Goal: Transaction & Acquisition: Book appointment/travel/reservation

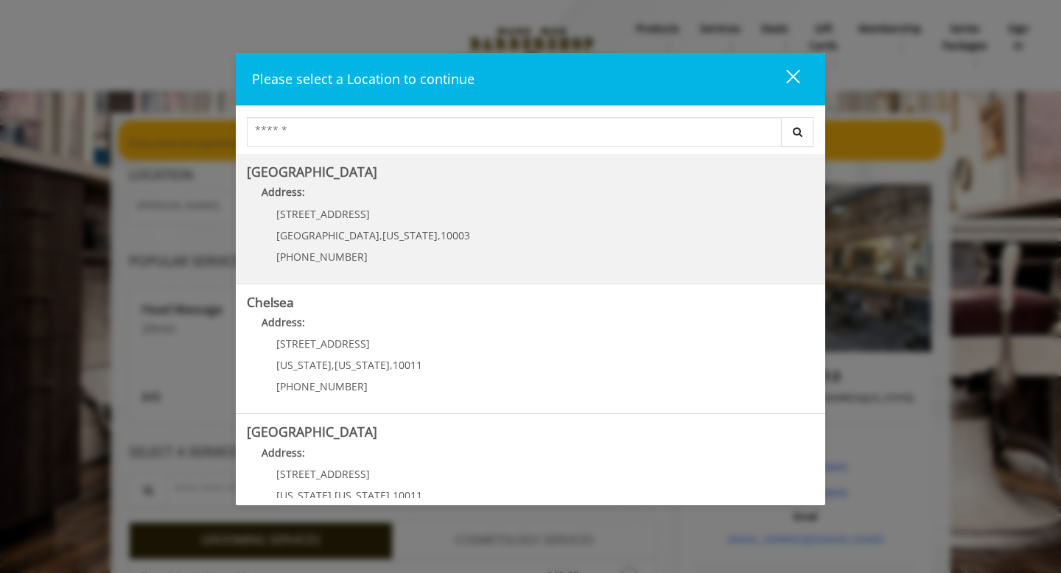
click at [335, 254] on span "[PHONE_NUMBER]" at bounding box center [321, 257] width 91 height 14
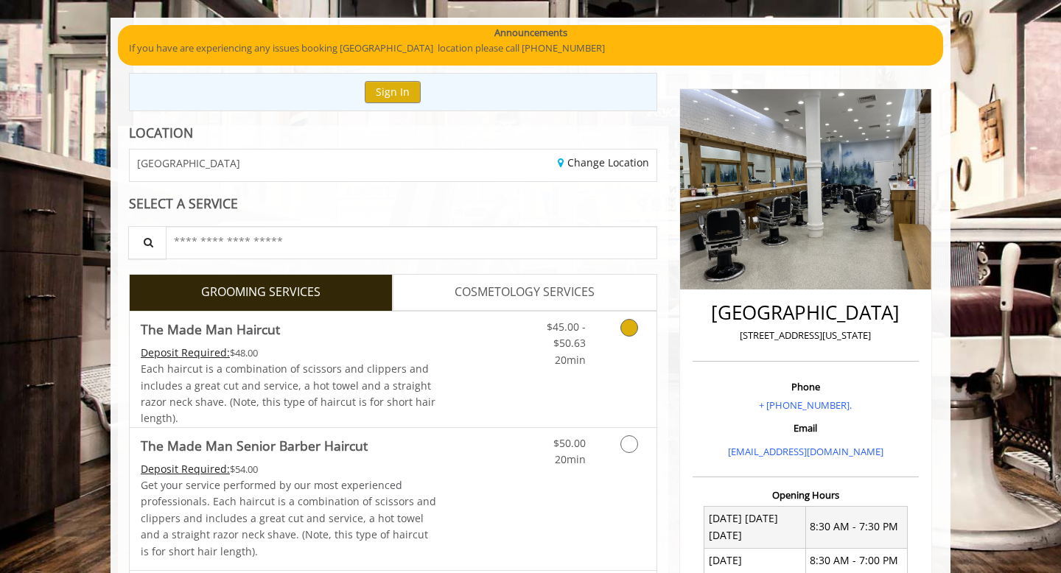
scroll to position [96, 0]
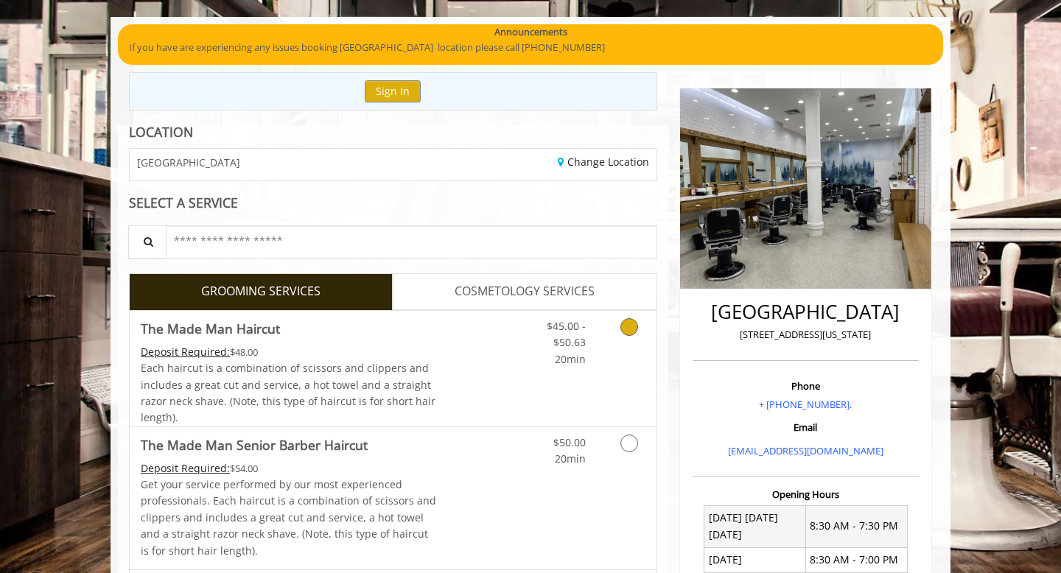
click at [483, 343] on link "Discounted Price" at bounding box center [481, 369] width 88 height 116
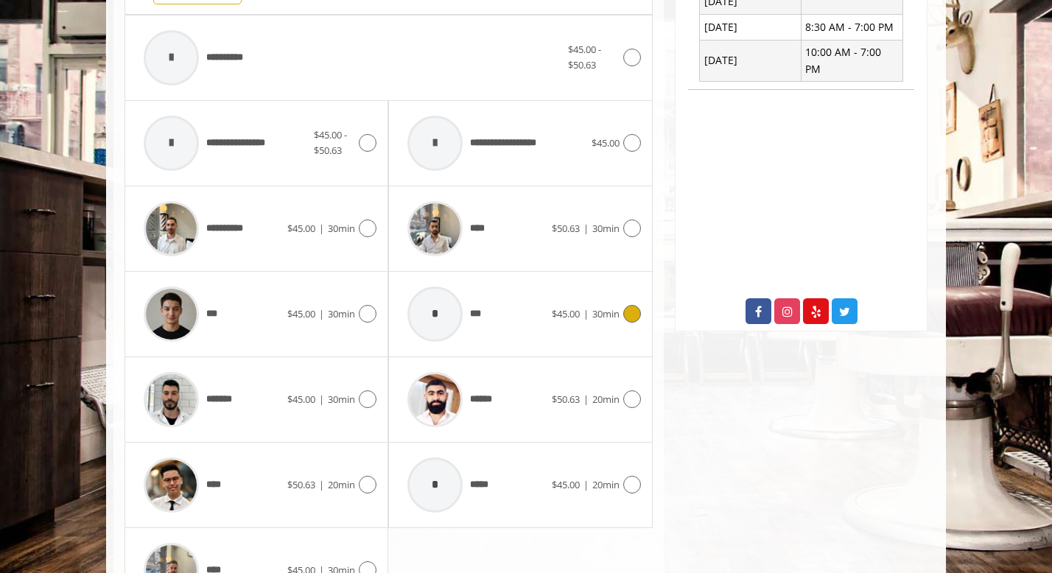
scroll to position [720, 0]
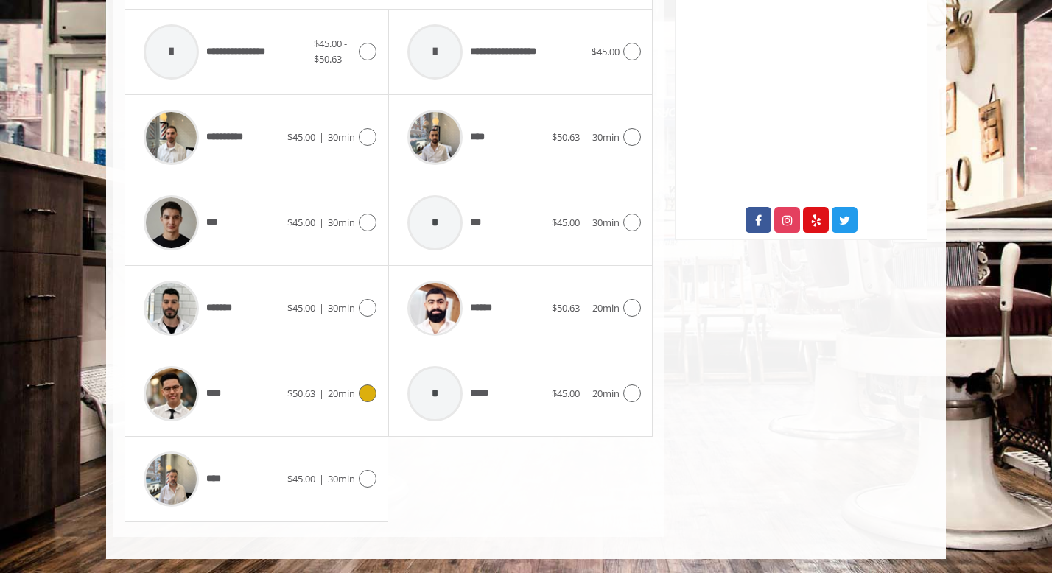
click at [262, 391] on div "****" at bounding box center [211, 394] width 151 height 70
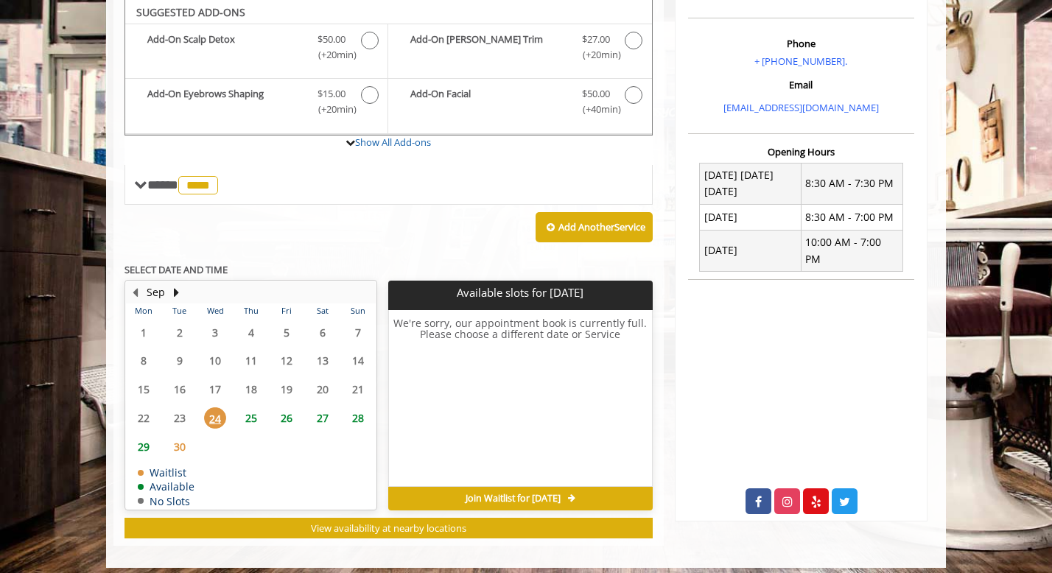
scroll to position [438, 0]
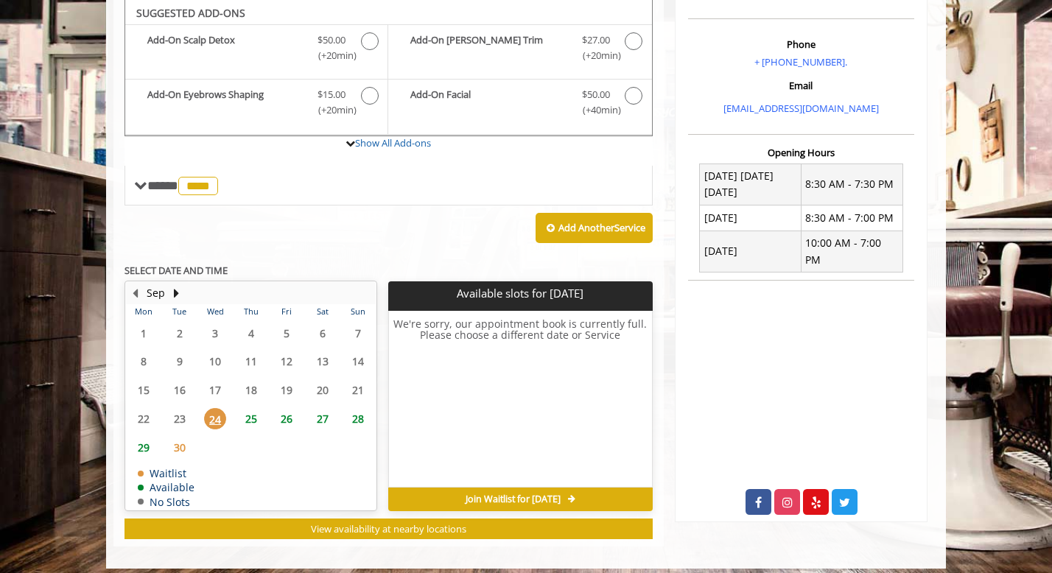
click at [251, 422] on span "25" at bounding box center [251, 418] width 22 height 21
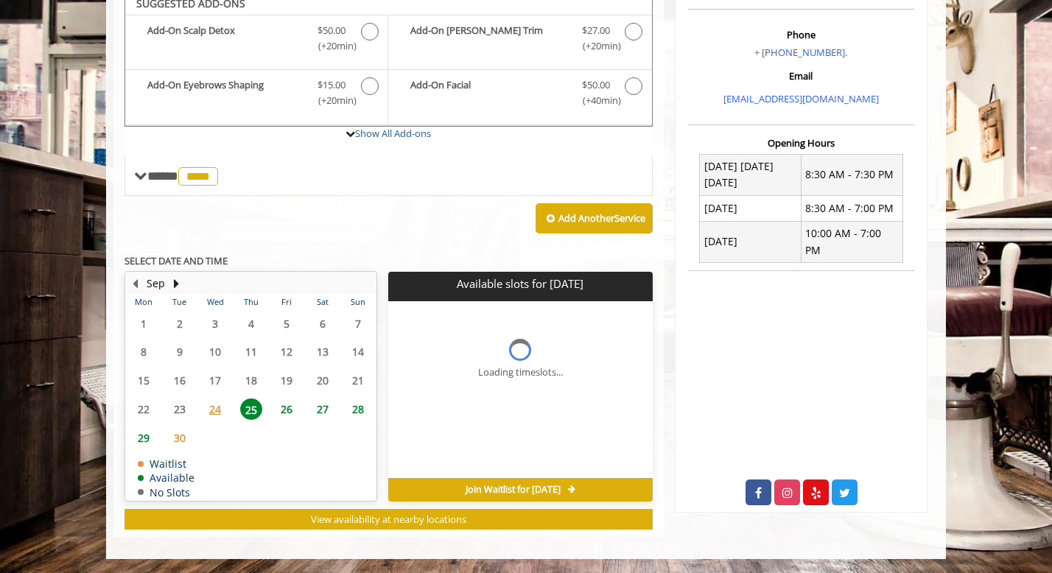
scroll to position [458, 0]
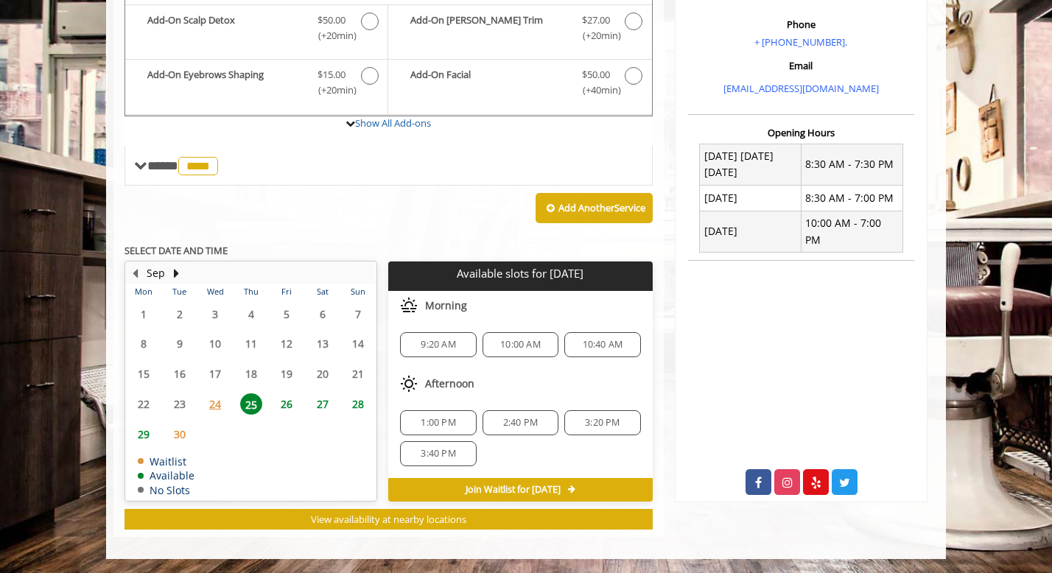
click at [455, 351] on div "9:20 AM" at bounding box center [438, 344] width 76 height 25
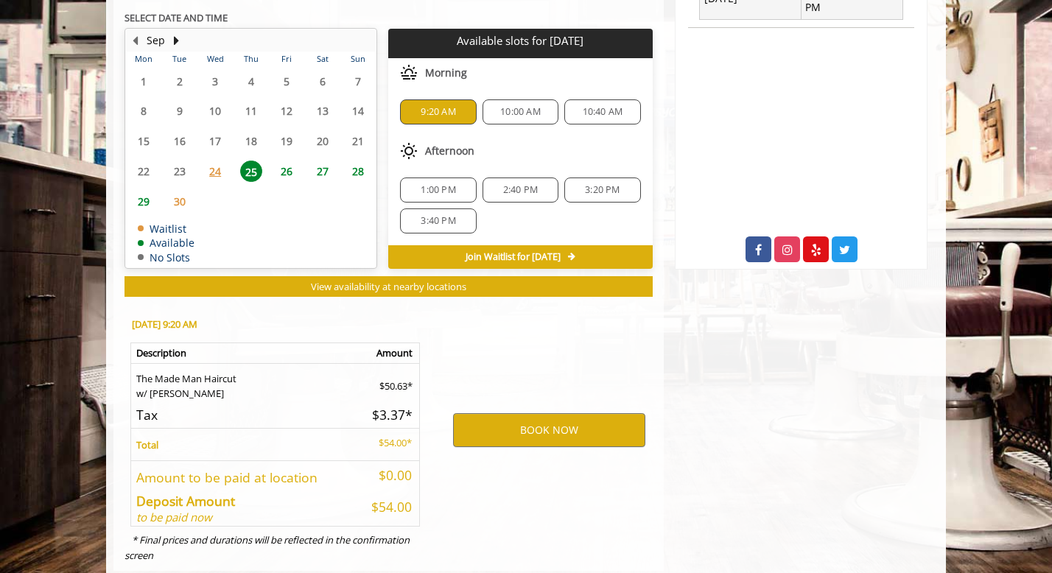
scroll to position [724, 0]
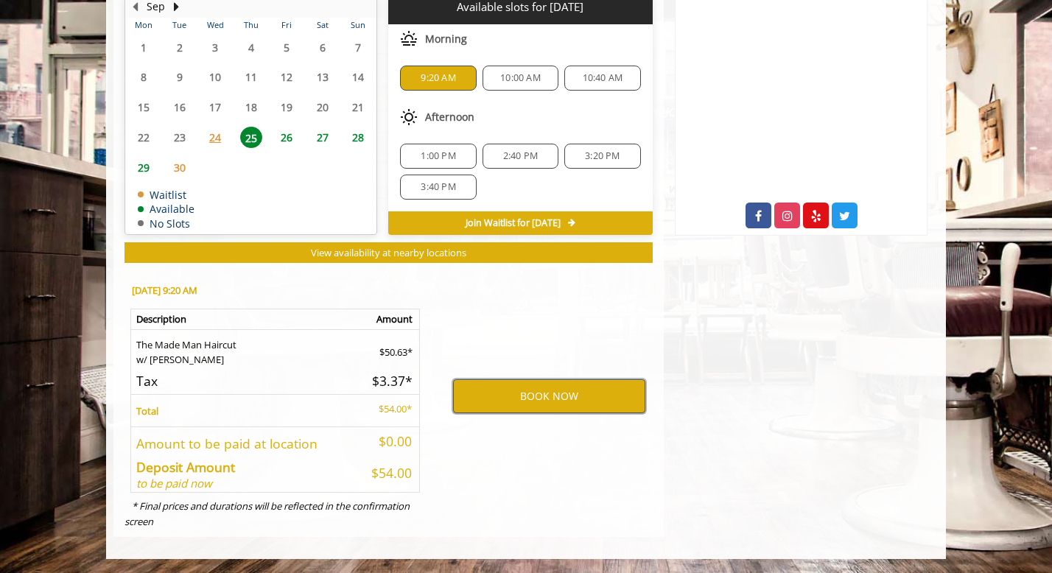
click at [518, 410] on button "BOOK NOW" at bounding box center [549, 397] width 192 height 34
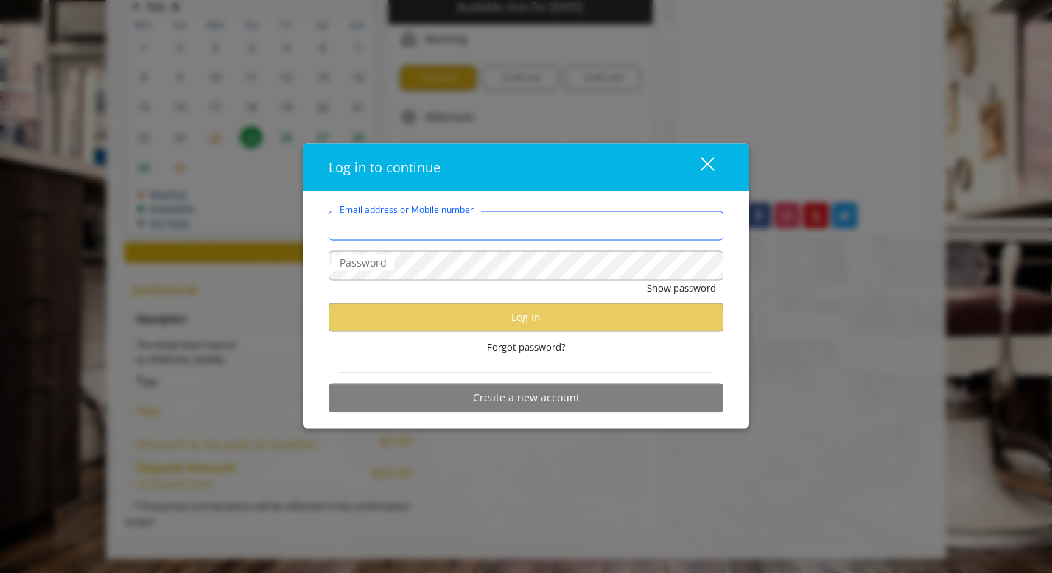
type input "**********"
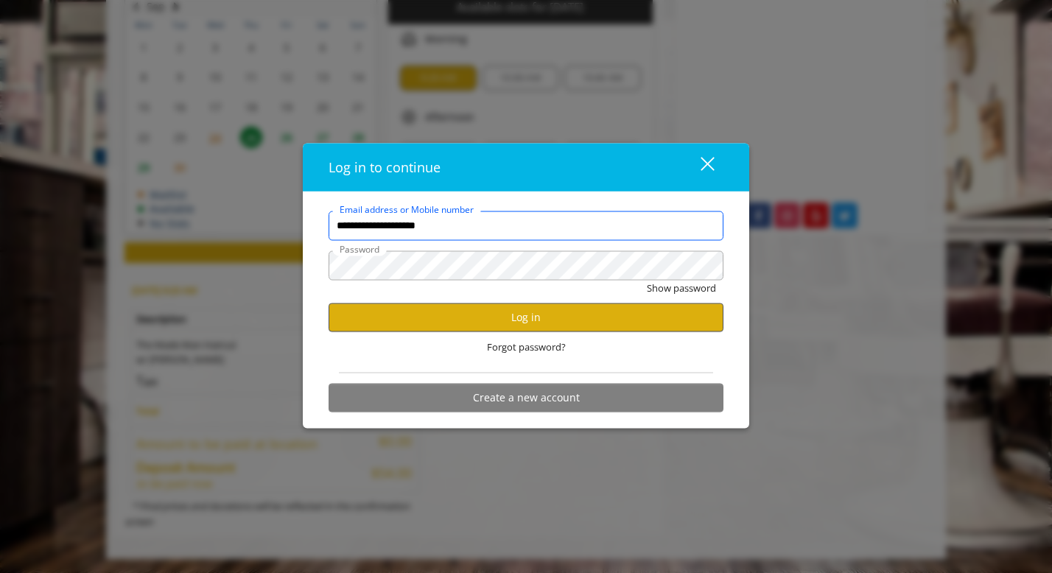
scroll to position [0, 0]
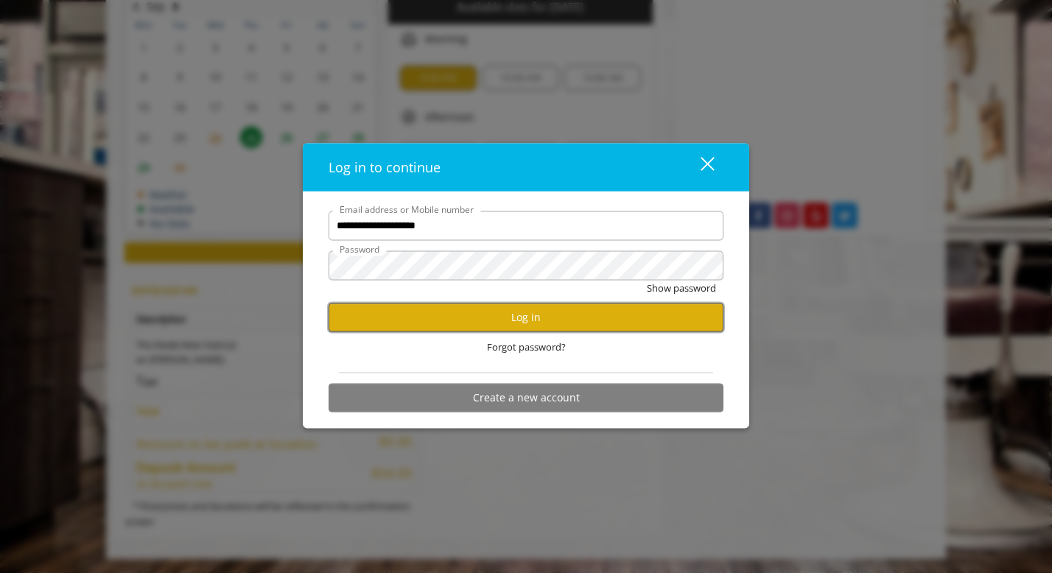
click at [511, 307] on button "Log in" at bounding box center [526, 317] width 395 height 29
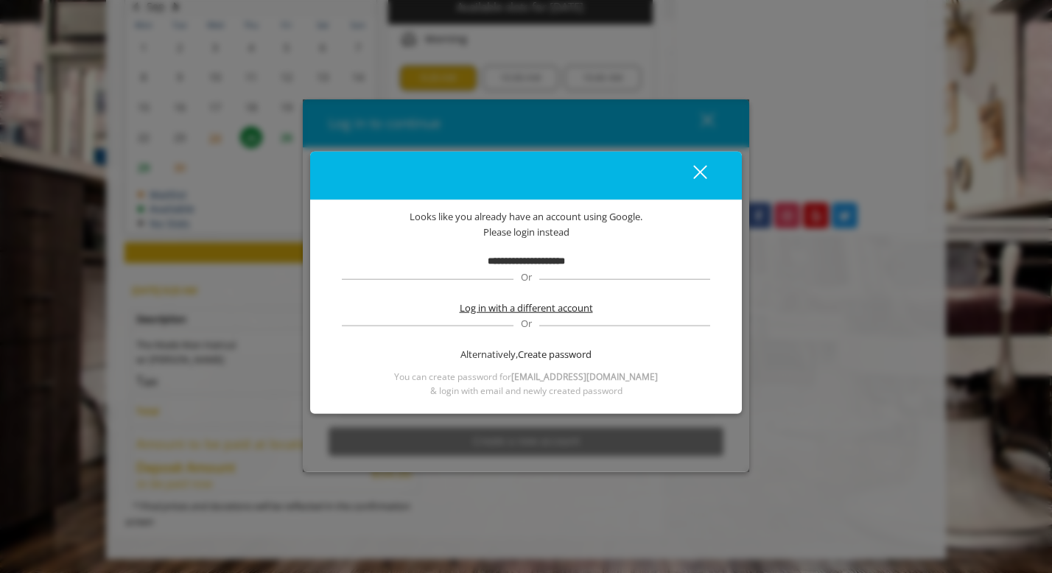
click at [570, 307] on span "Log in with a different account" at bounding box center [526, 308] width 133 height 15
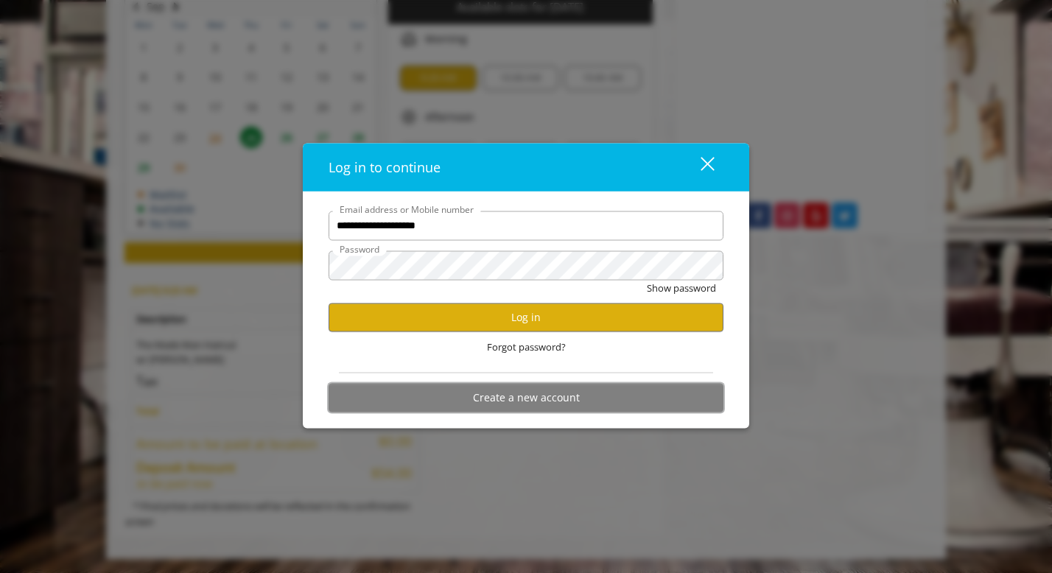
click at [537, 390] on button "Create a new account" at bounding box center [526, 397] width 395 height 29
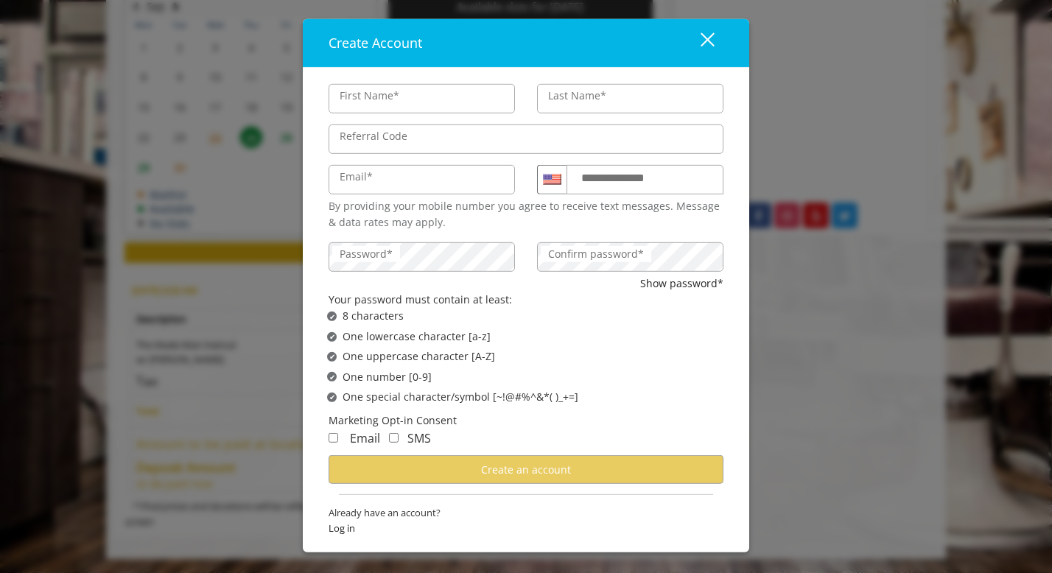
click at [701, 43] on div "close" at bounding box center [698, 43] width 29 height 22
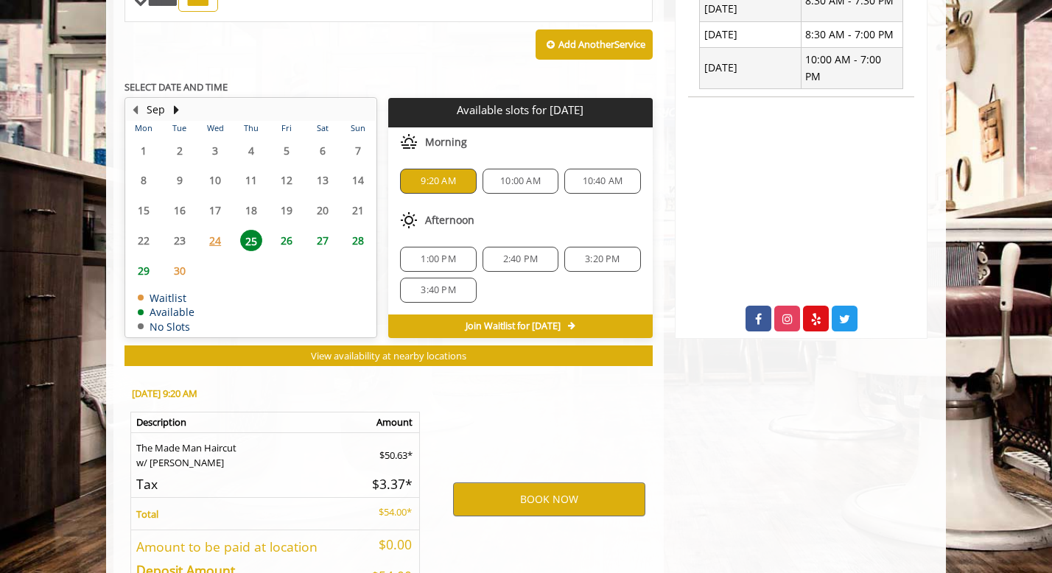
scroll to position [618, 0]
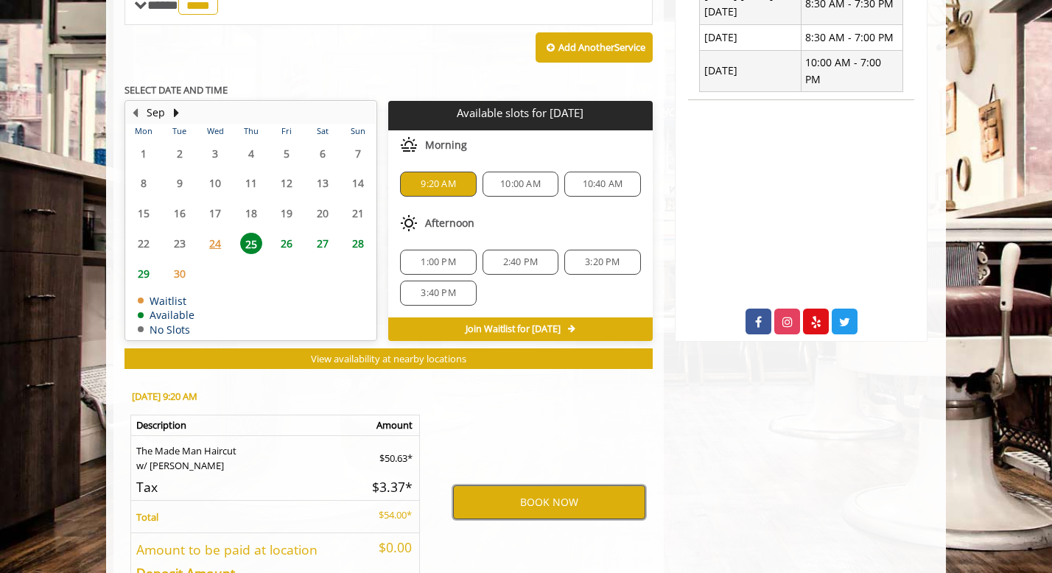
click at [540, 503] on button "BOOK NOW" at bounding box center [549, 503] width 192 height 34
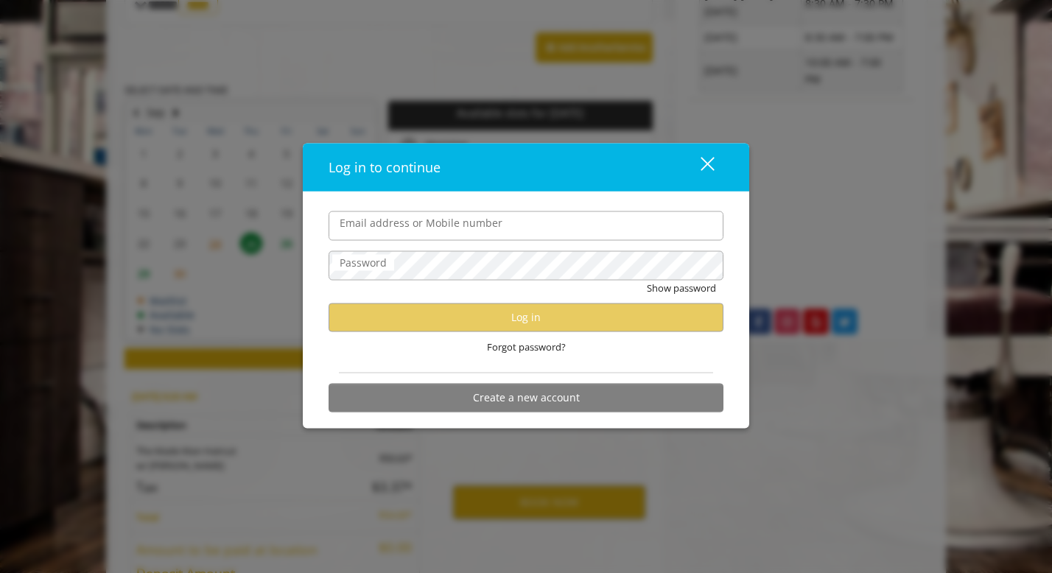
click at [550, 539] on div "Log in to continue close Email address or Mobile number Password Show password …" at bounding box center [526, 286] width 1052 height 573
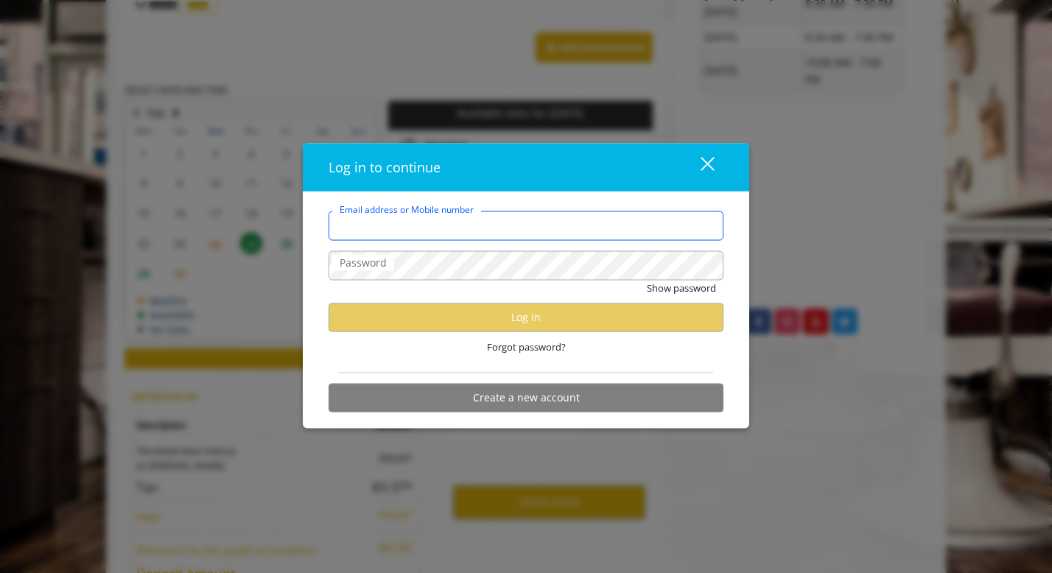
click at [419, 233] on input "Email address or Mobile number" at bounding box center [526, 225] width 395 height 29
type input "**********"
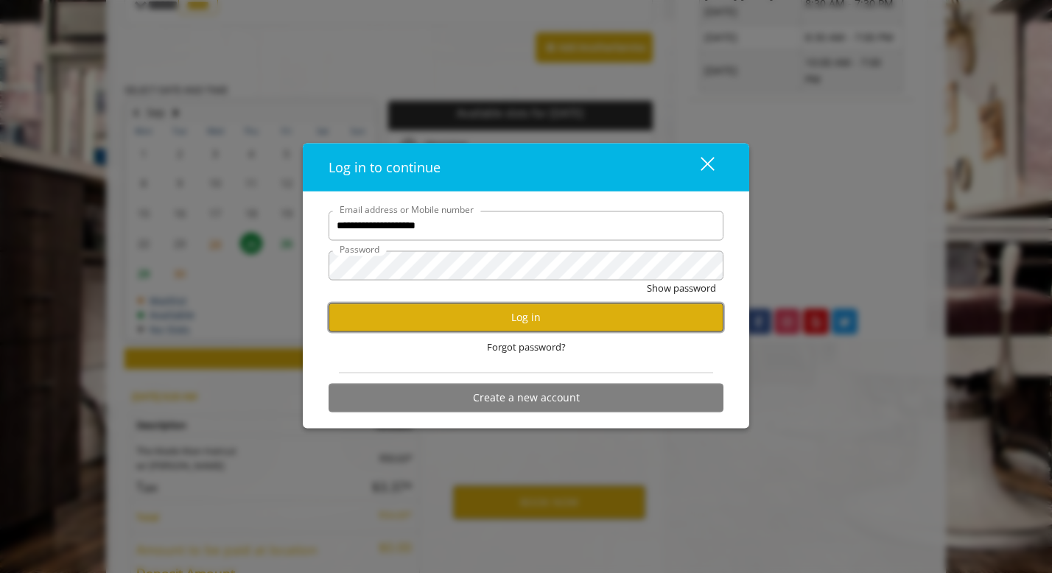
click at [489, 313] on button "Log in" at bounding box center [526, 317] width 395 height 29
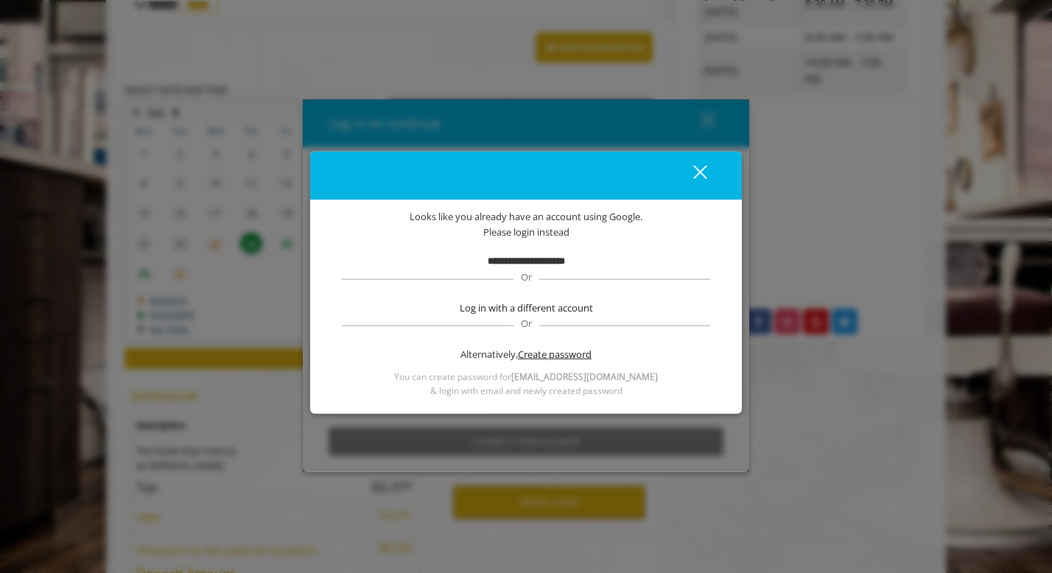
click at [536, 357] on span "Create password" at bounding box center [555, 354] width 74 height 15
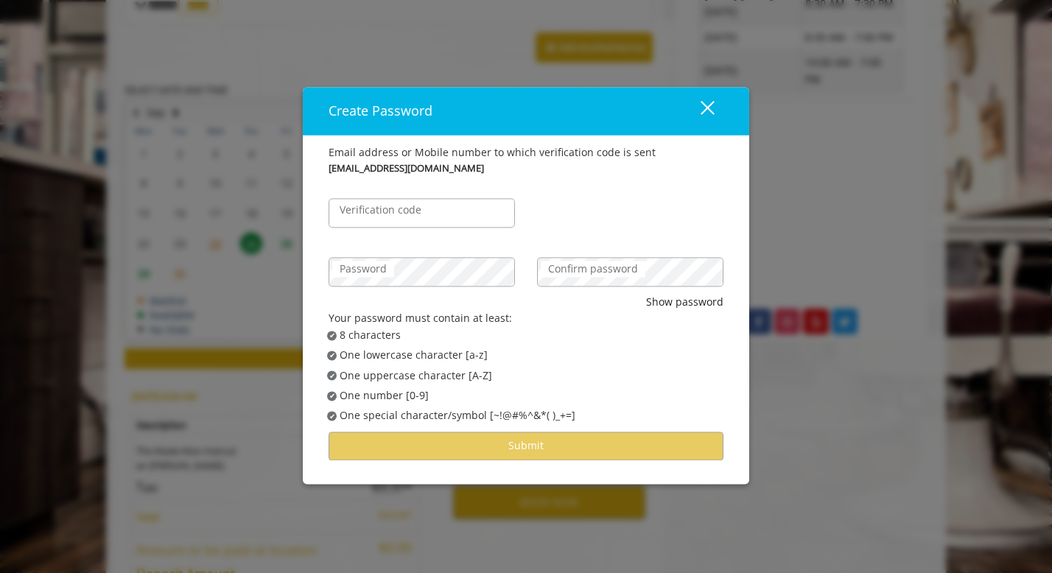
click at [395, 216] on label "Verification code" at bounding box center [380, 210] width 97 height 16
click at [395, 216] on input "Verification code" at bounding box center [422, 212] width 186 height 29
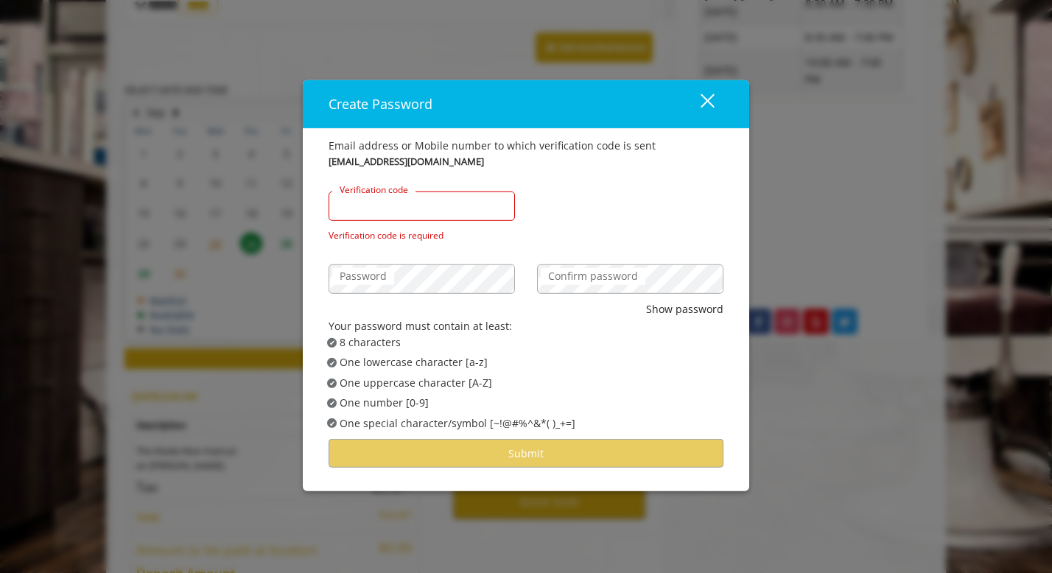
paste input "******"
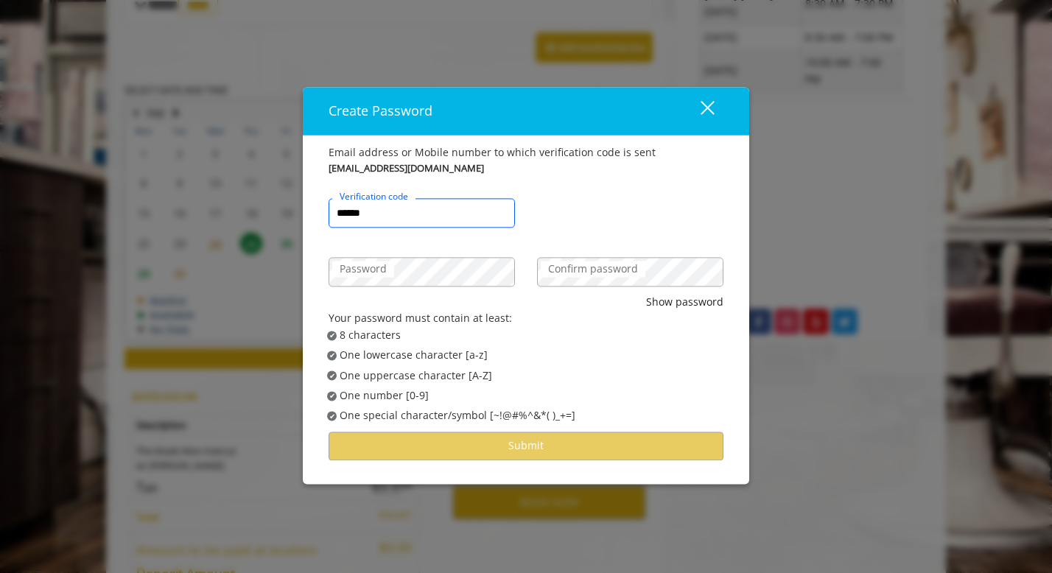
type input "******"
click at [534, 228] on div "****** Verification code" at bounding box center [526, 205] width 417 height 59
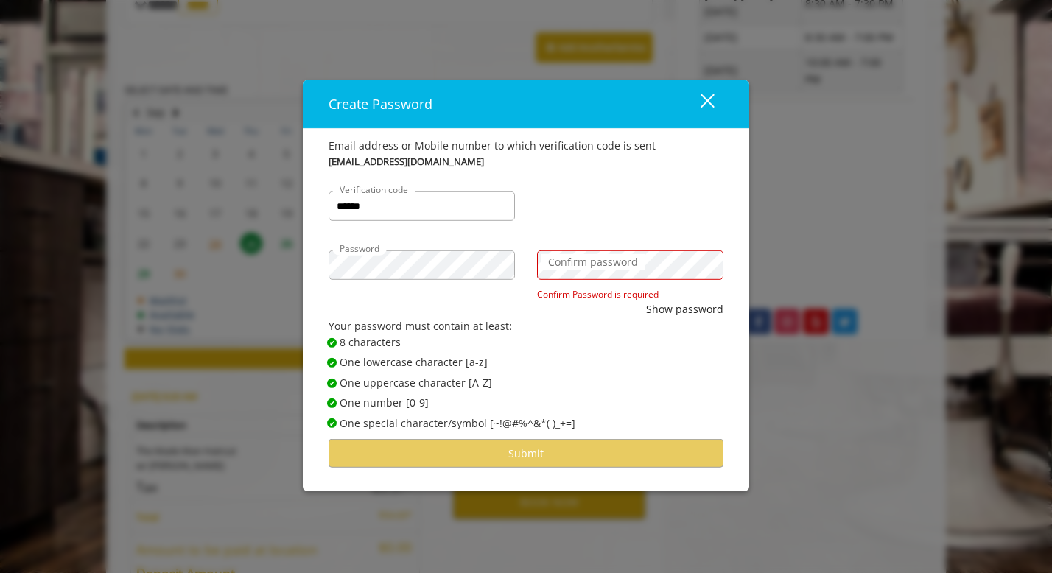
click at [556, 270] on label "Confirm password" at bounding box center [593, 262] width 105 height 16
click at [653, 307] on button "Show password" at bounding box center [684, 309] width 77 height 16
click at [592, 263] on label "Confirm password" at bounding box center [593, 262] width 105 height 16
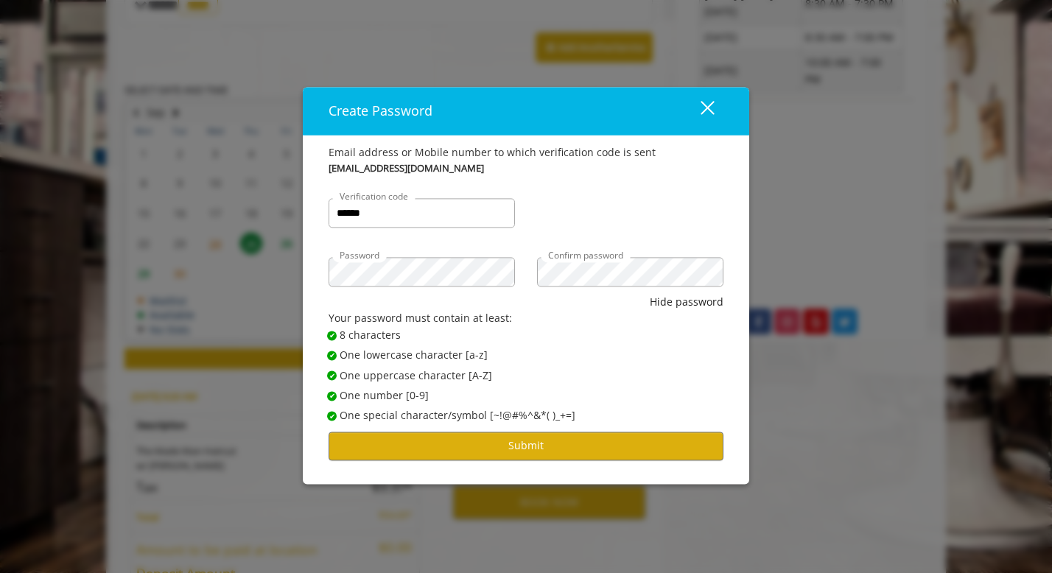
click at [622, 313] on div "Your password must contain at least:" at bounding box center [526, 319] width 395 height 16
click at [544, 455] on button "Submit" at bounding box center [526, 446] width 395 height 29
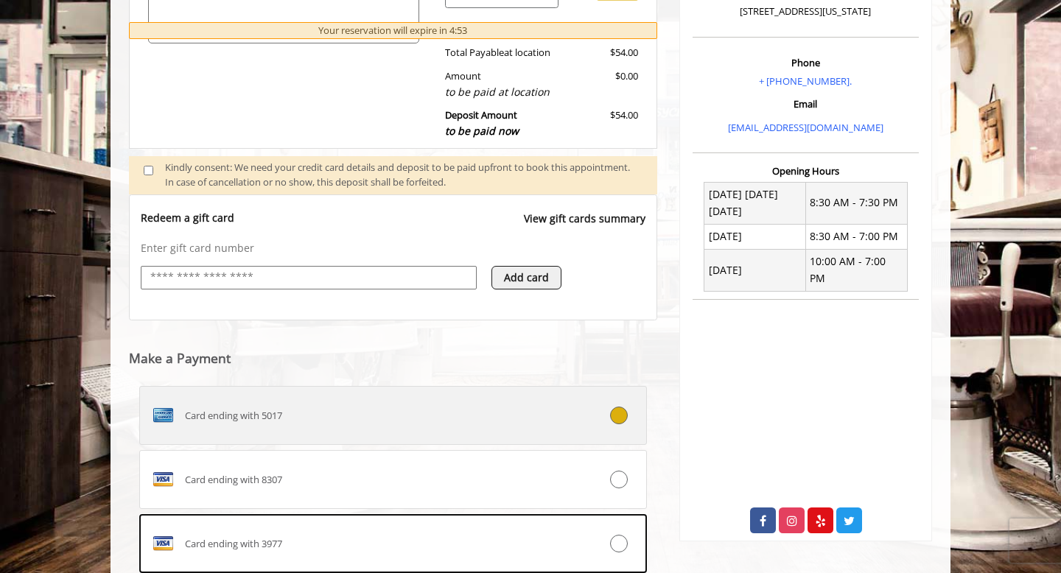
scroll to position [496, 0]
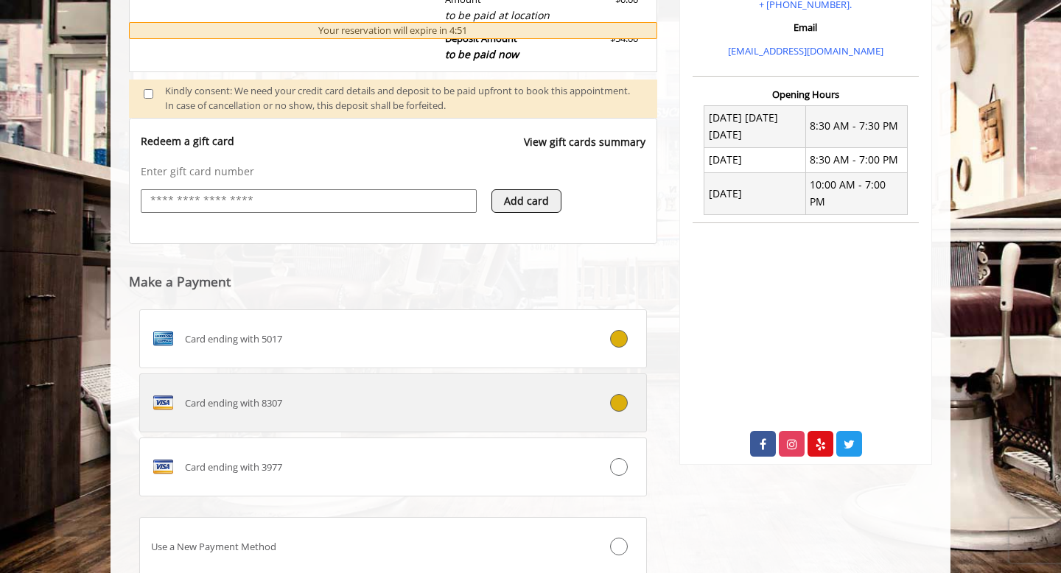
click at [405, 408] on div "Card ending with 8307" at bounding box center [351, 403] width 422 height 24
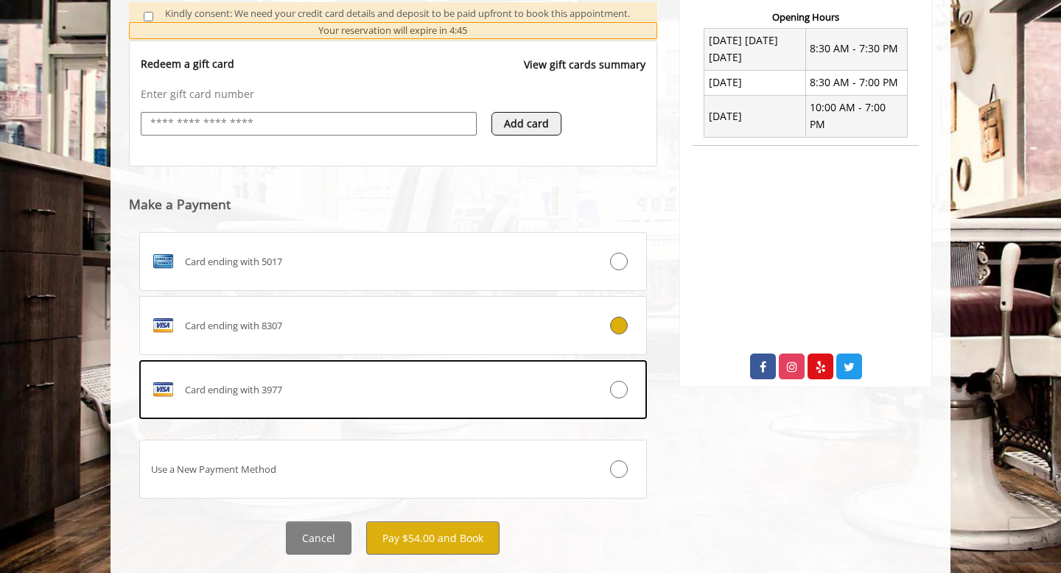
click at [801, 503] on div "Greenwich Village 60 East 8th New York Phone + (212) 598-1840. Email info@madem…" at bounding box center [805, 82] width 275 height 975
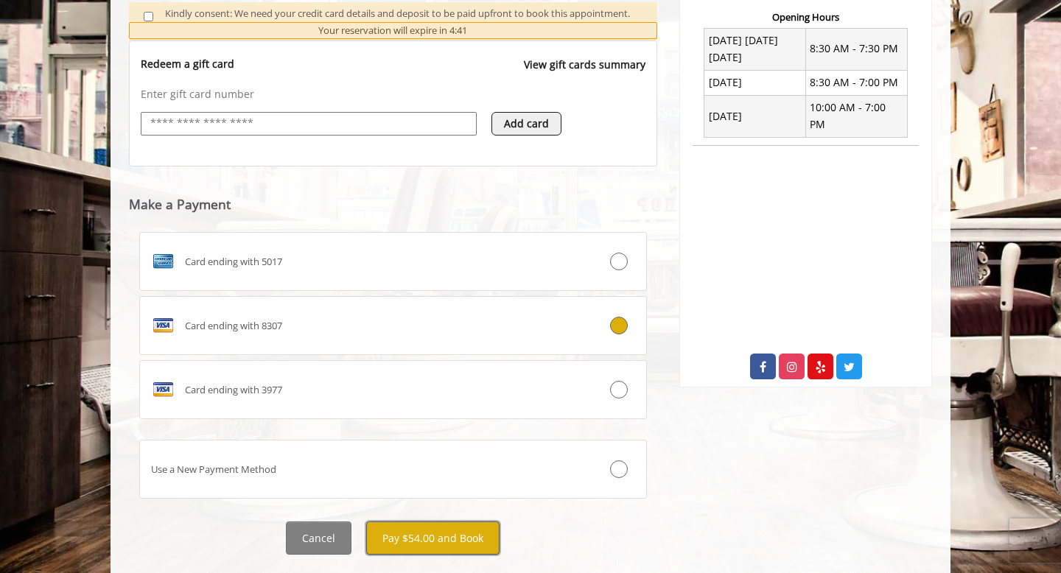
click at [437, 550] on button "Pay $54.00 and Book" at bounding box center [432, 538] width 133 height 33
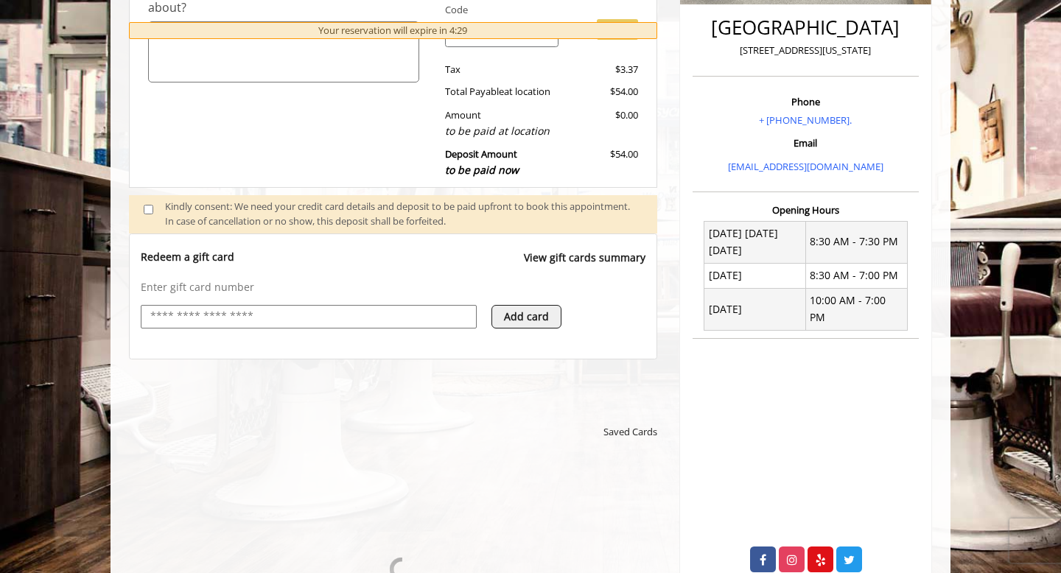
scroll to position [473, 0]
